Goal: Transaction & Acquisition: Purchase product/service

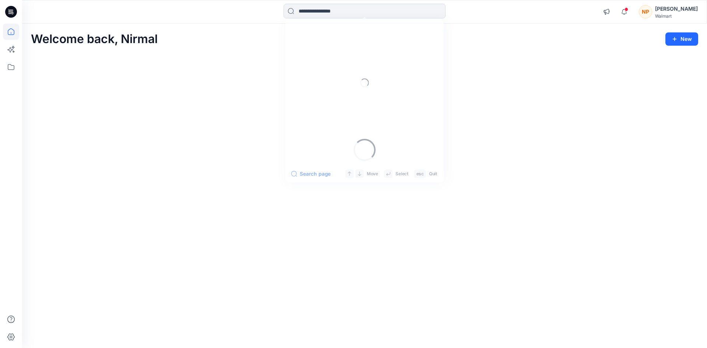
click at [348, 13] on input at bounding box center [365, 11] width 162 height 15
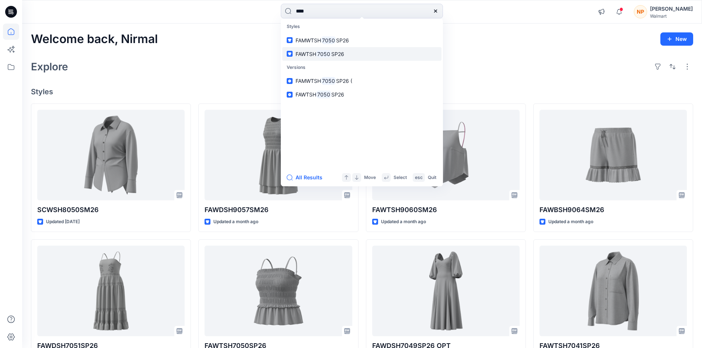
type input "****"
click at [312, 56] on span "FAWTSH" at bounding box center [305, 54] width 21 height 6
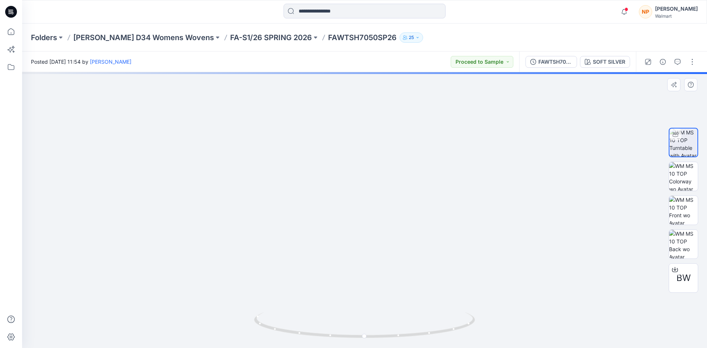
drag, startPoint x: 376, startPoint y: 195, endPoint x: 385, endPoint y: 217, distance: 23.7
click at [385, 217] on img at bounding box center [364, 140] width 557 height 416
drag, startPoint x: 395, startPoint y: 335, endPoint x: 295, endPoint y: 326, distance: 99.9
click at [295, 326] on icon at bounding box center [365, 326] width 223 height 28
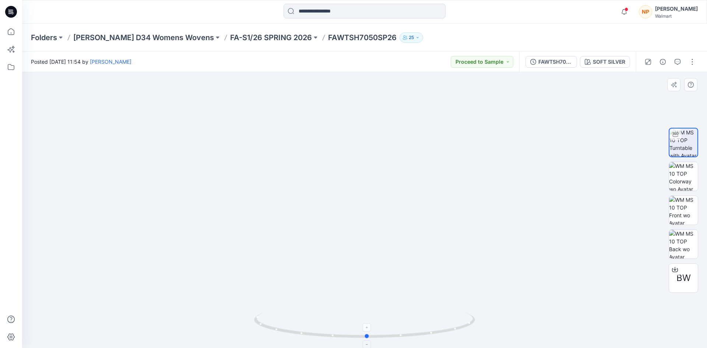
drag, startPoint x: 314, startPoint y: 336, endPoint x: 413, endPoint y: 336, distance: 98.4
click at [413, 336] on icon at bounding box center [365, 326] width 223 height 28
